Goal: Register for event/course

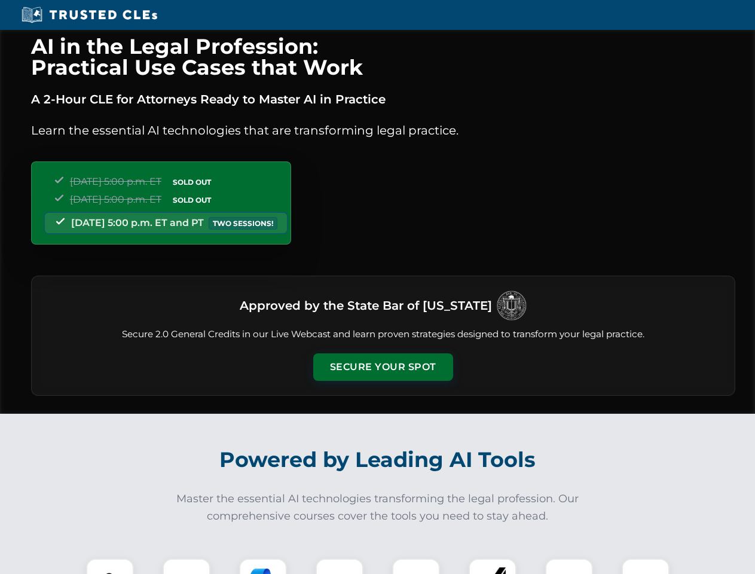
click at [383, 367] on button "Secure Your Spot" at bounding box center [383, 367] width 140 height 28
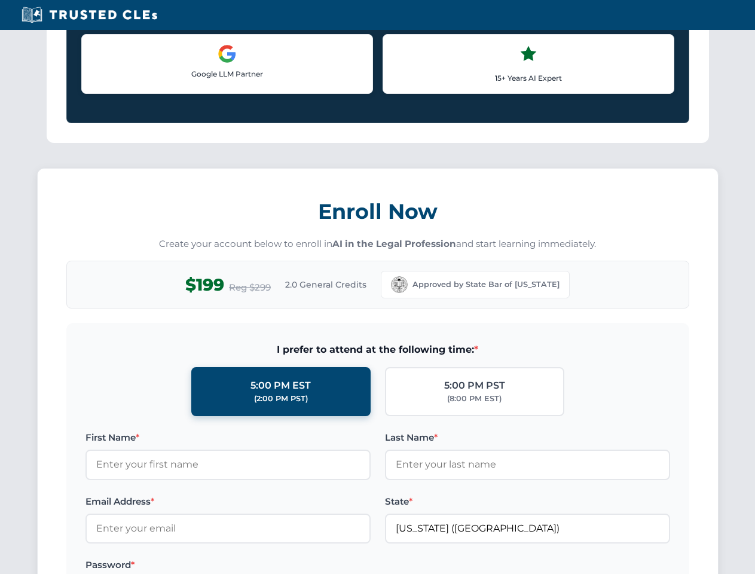
click at [187, 566] on label "Password *" at bounding box center [228, 565] width 285 height 14
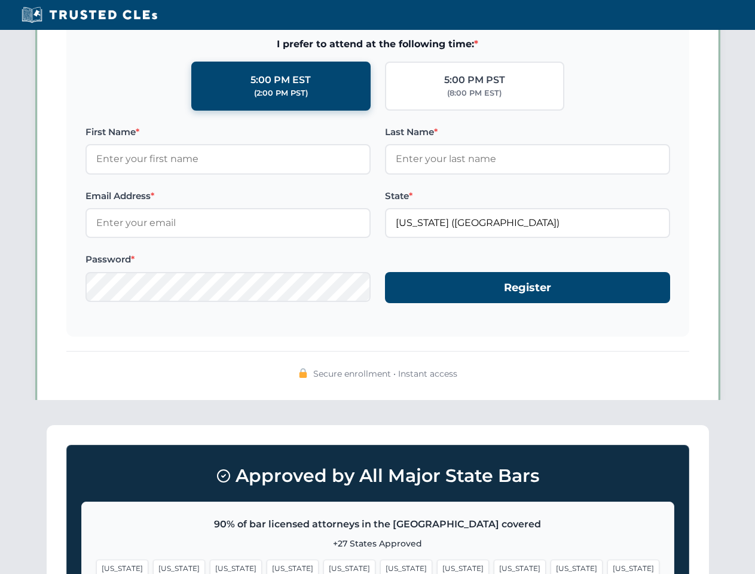
click at [380, 566] on span "[US_STATE]" at bounding box center [406, 568] width 52 height 17
click at [437, 566] on span "[US_STATE]" at bounding box center [463, 568] width 52 height 17
click at [551, 566] on span "[US_STATE]" at bounding box center [577, 568] width 52 height 17
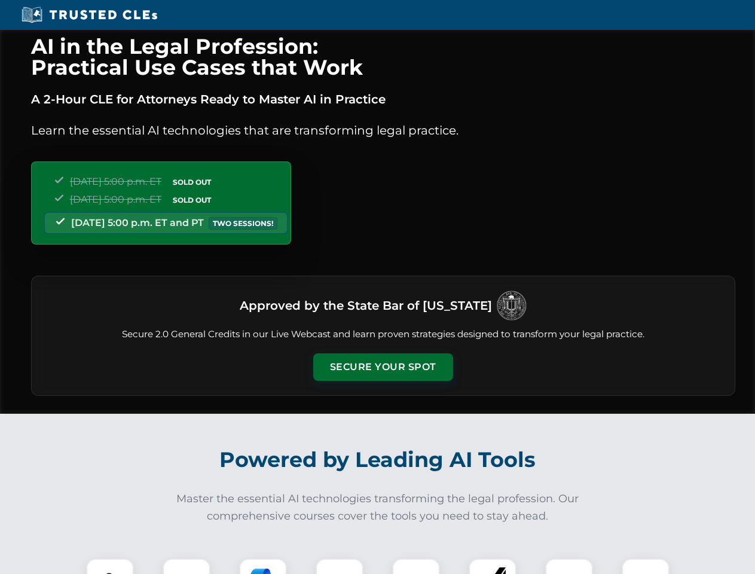
click at [383, 367] on button "Secure Your Spot" at bounding box center [383, 367] width 140 height 28
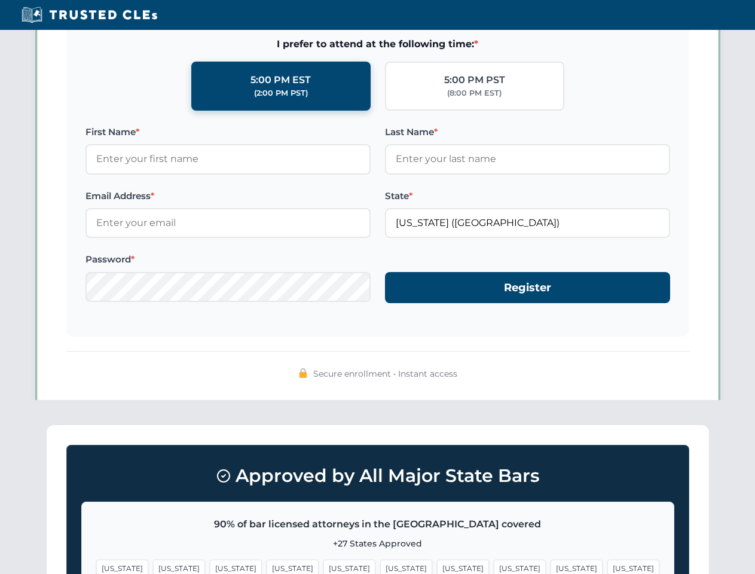
click at [380, 566] on span "[US_STATE]" at bounding box center [406, 568] width 52 height 17
click at [437, 566] on span "[US_STATE]" at bounding box center [463, 568] width 52 height 17
click at [551, 566] on span "[US_STATE]" at bounding box center [577, 568] width 52 height 17
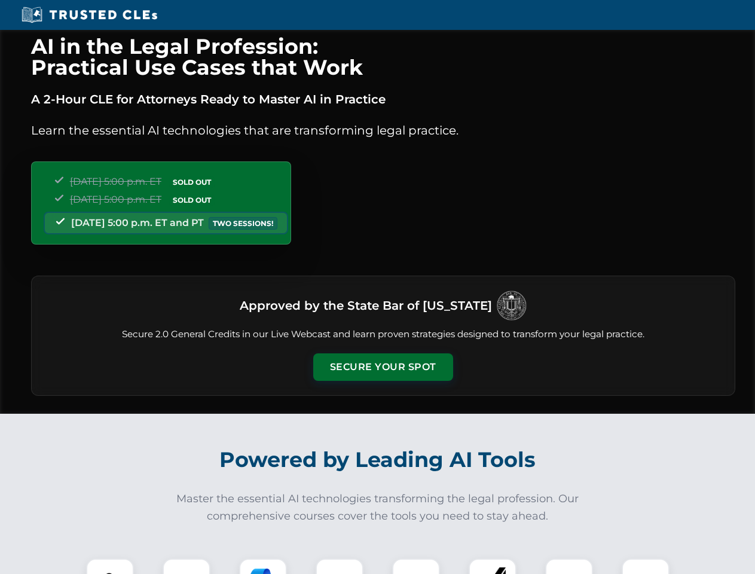
click at [383, 367] on button "Secure Your Spot" at bounding box center [383, 367] width 140 height 28
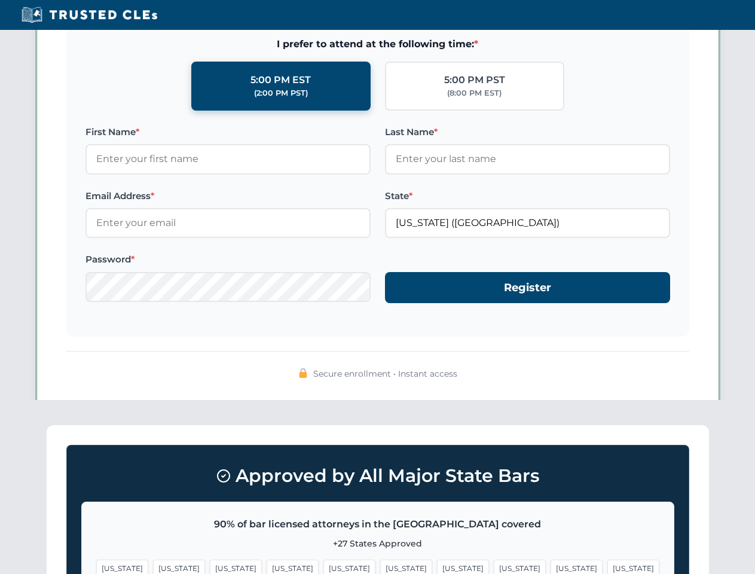
click at [380, 566] on span "[US_STATE]" at bounding box center [406, 568] width 52 height 17
click at [437, 566] on span "[US_STATE]" at bounding box center [463, 568] width 52 height 17
click at [551, 566] on span "[US_STATE]" at bounding box center [577, 568] width 52 height 17
